Goal: Navigation & Orientation: Find specific page/section

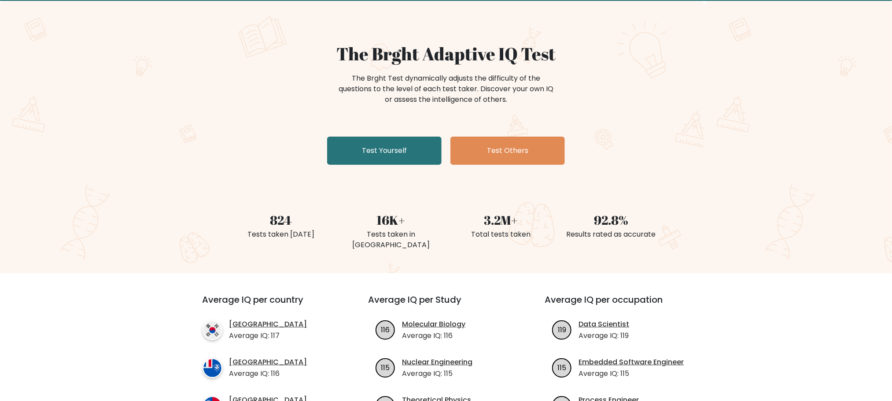
scroll to position [66, 0]
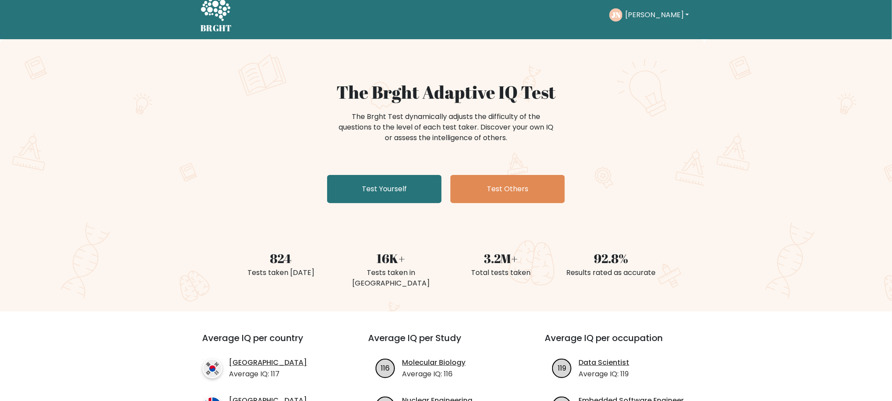
scroll to position [0, 0]
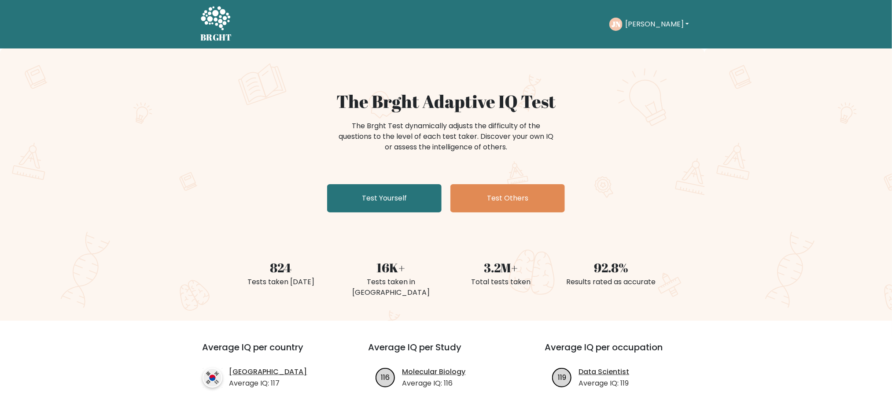
click at [675, 24] on button "[PERSON_NAME]" at bounding box center [656, 23] width 69 height 11
click at [649, 44] on link "Dashboard" at bounding box center [645, 43] width 70 height 14
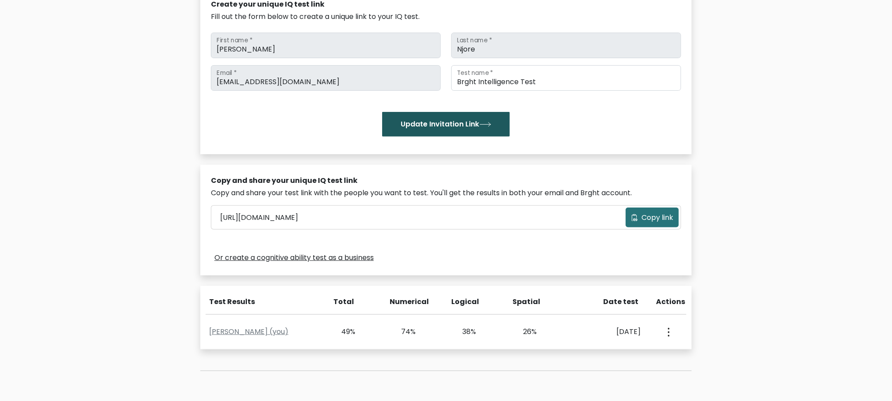
scroll to position [132, 0]
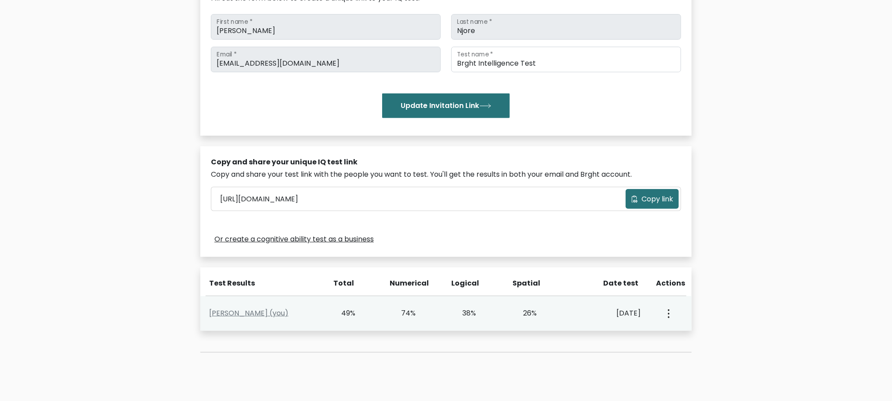
click at [671, 314] on button "button" at bounding box center [667, 312] width 7 height 27
click at [687, 334] on link "View Profile" at bounding box center [700, 339] width 70 height 14
